Goal: Information Seeking & Learning: Find specific fact

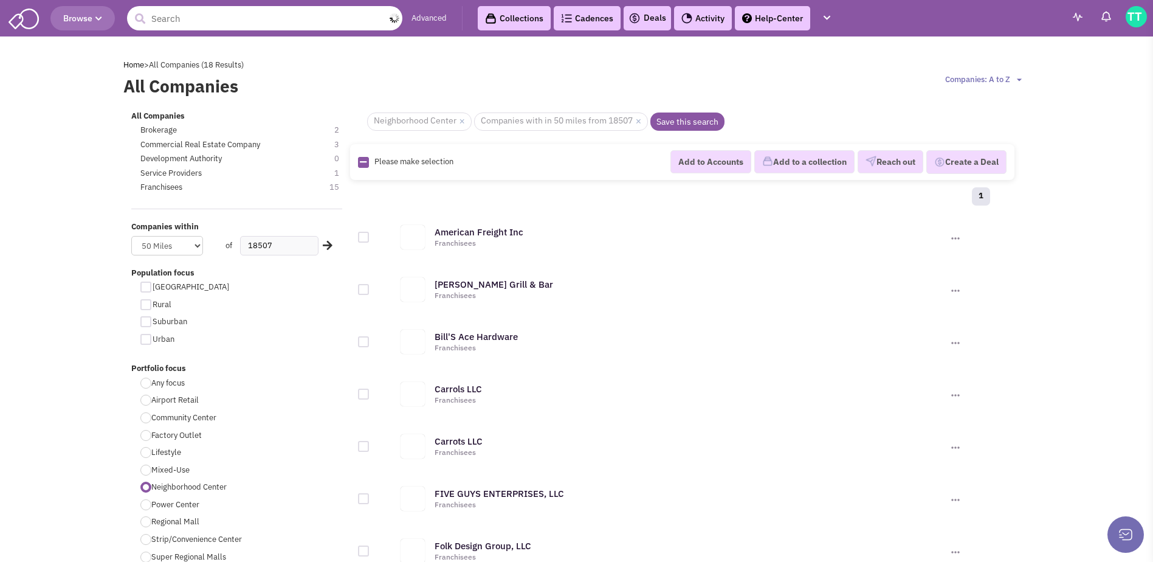
click at [156, 16] on input "text" at bounding box center [264, 18] width 275 height 24
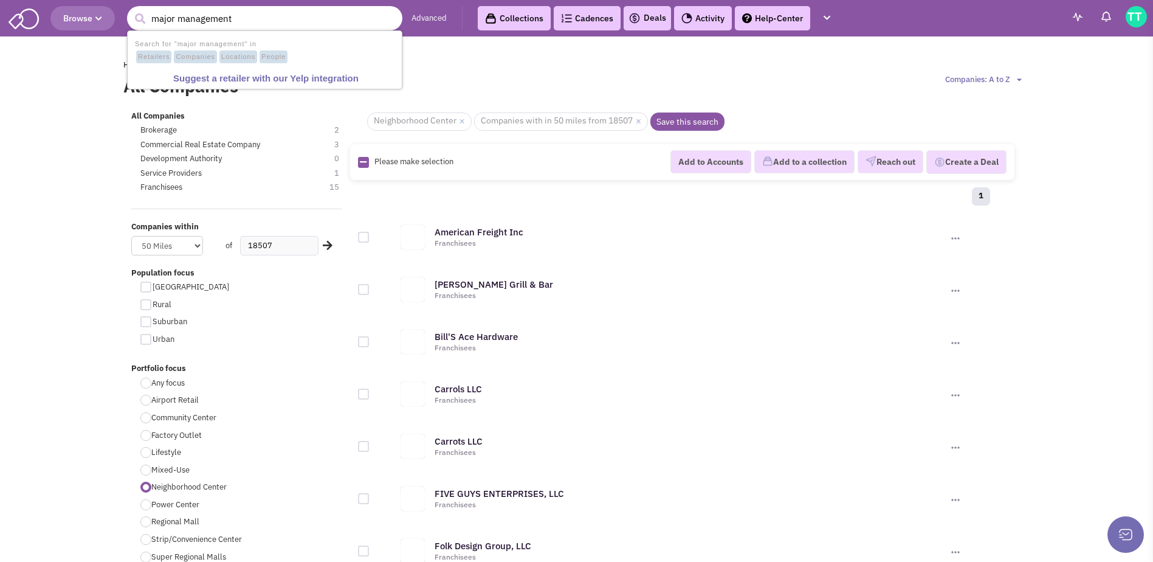
type input "major management"
click at [131, 10] on button "submit" at bounding box center [140, 19] width 18 height 18
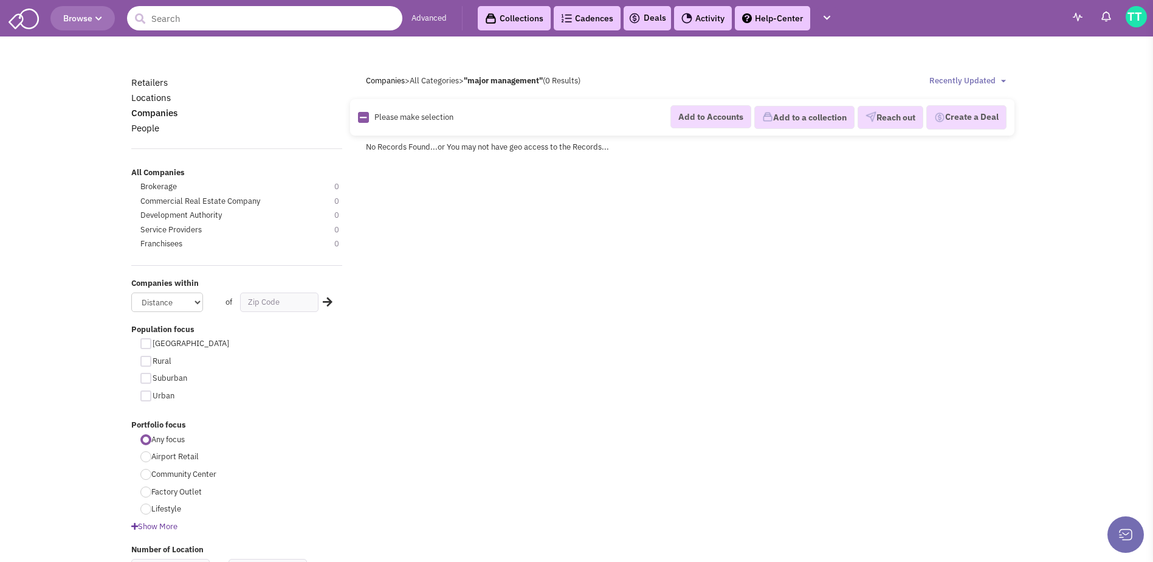
click at [207, 21] on input "text" at bounding box center [264, 18] width 275 height 24
click at [176, 19] on input "major man" at bounding box center [264, 18] width 275 height 24
type input "majors man"
